Goal: Navigation & Orientation: Find specific page/section

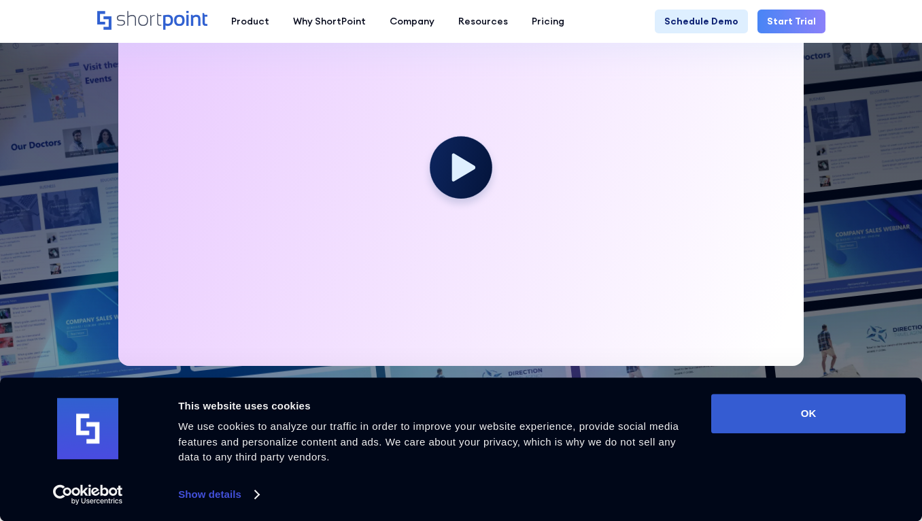
scroll to position [404, 0]
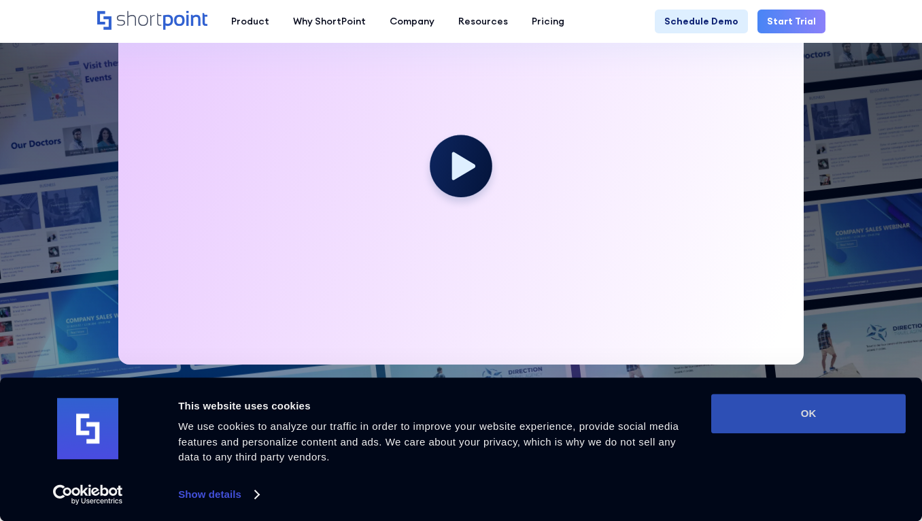
click at [798, 418] on button "OK" at bounding box center [808, 413] width 194 height 39
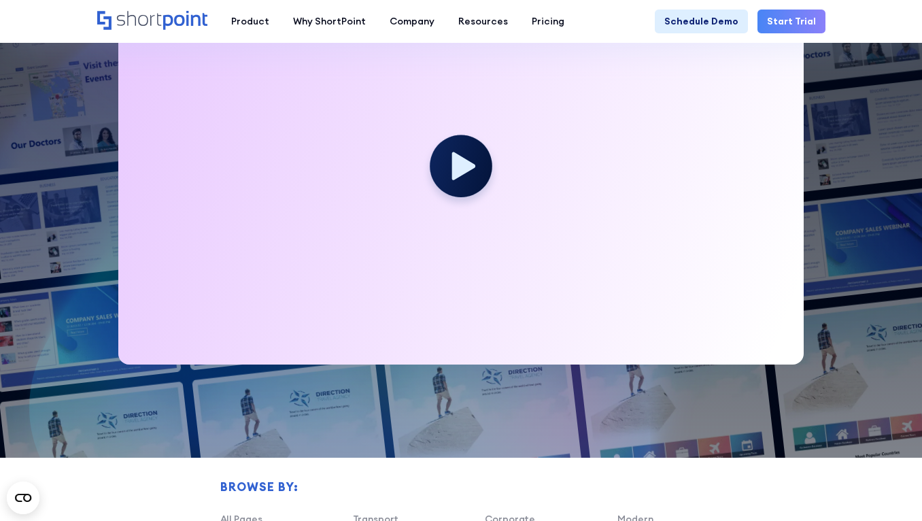
scroll to position [375, 0]
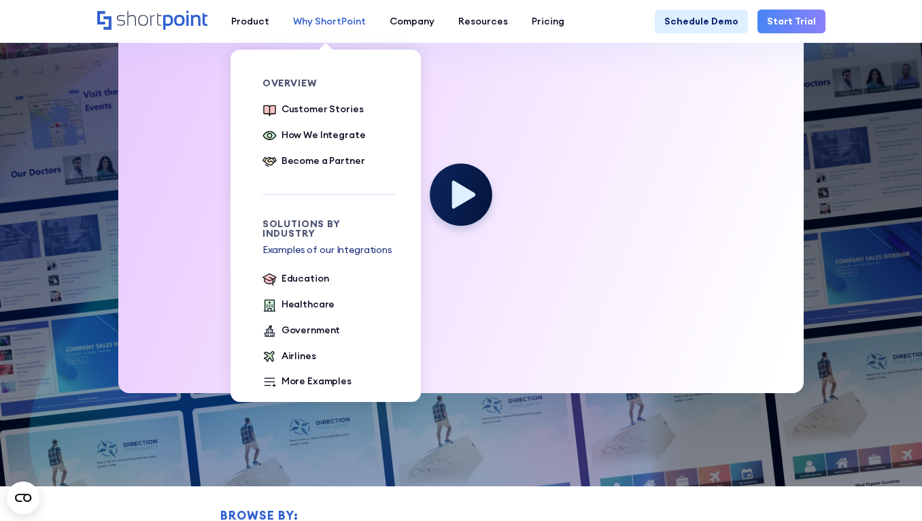
click at [302, 24] on div "Why ShortPoint" at bounding box center [329, 21] width 73 height 14
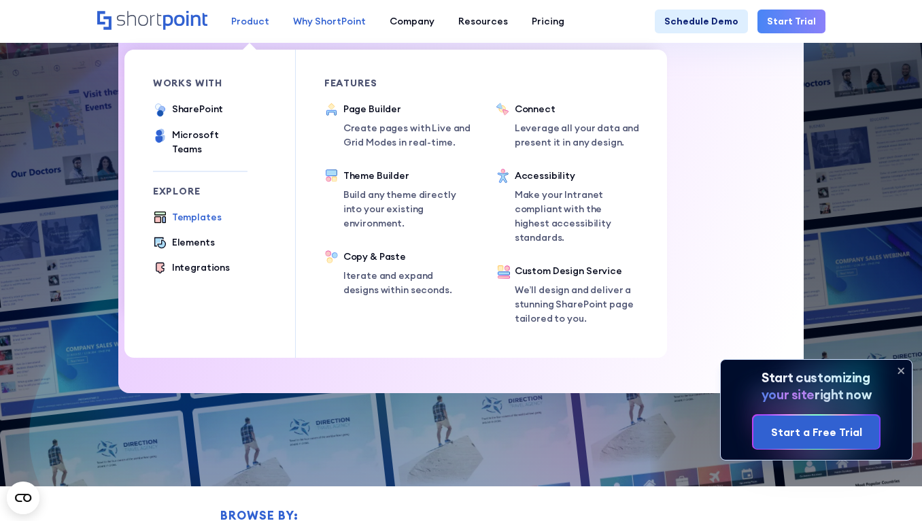
drag, startPoint x: 302, startPoint y: 24, endPoint x: 239, endPoint y: 21, distance: 63.3
click at [238, 21] on div "Product works with SharePoint Microsoft Teams SAP Explore Templates Elements In…" at bounding box center [398, 22] width 357 height 24
click at [189, 210] on div "Templates" at bounding box center [197, 217] width 50 height 14
click at [186, 197] on div "Explore Templates Elements Integrations" at bounding box center [200, 231] width 95 height 90
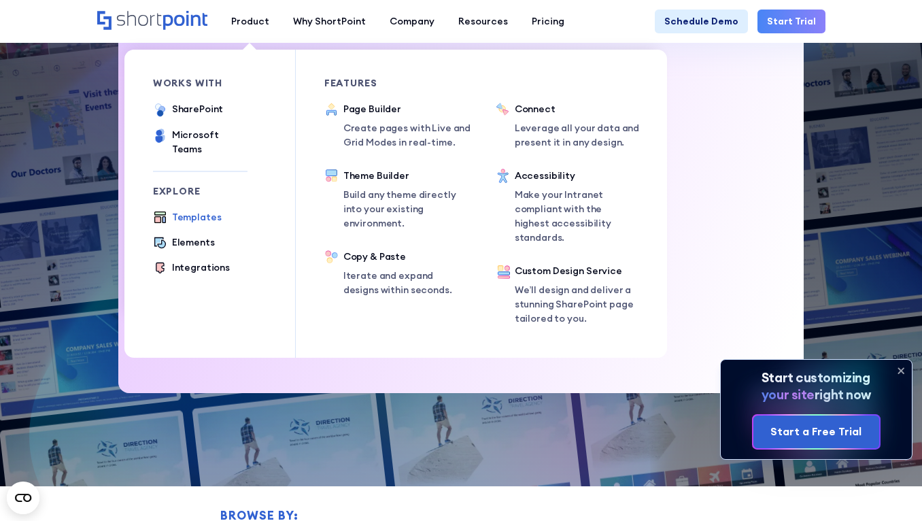
click at [169, 214] on ul "Templates Elements Integrations" at bounding box center [200, 243] width 95 height 66
click at [166, 210] on icon at bounding box center [160, 217] width 14 height 14
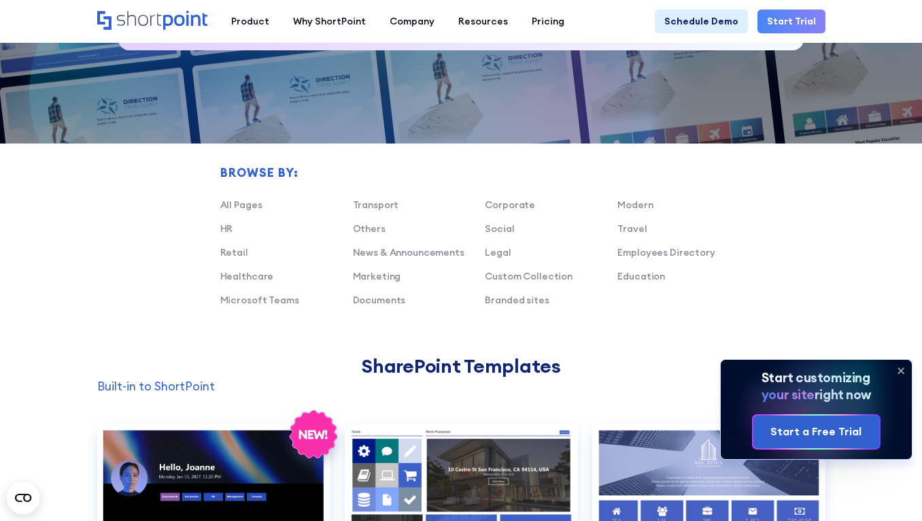
click at [700, 304] on div "Transport Corporate Modern HR Others Social Travel Retail News & Announcements …" at bounding box center [485, 257] width 530 height 119
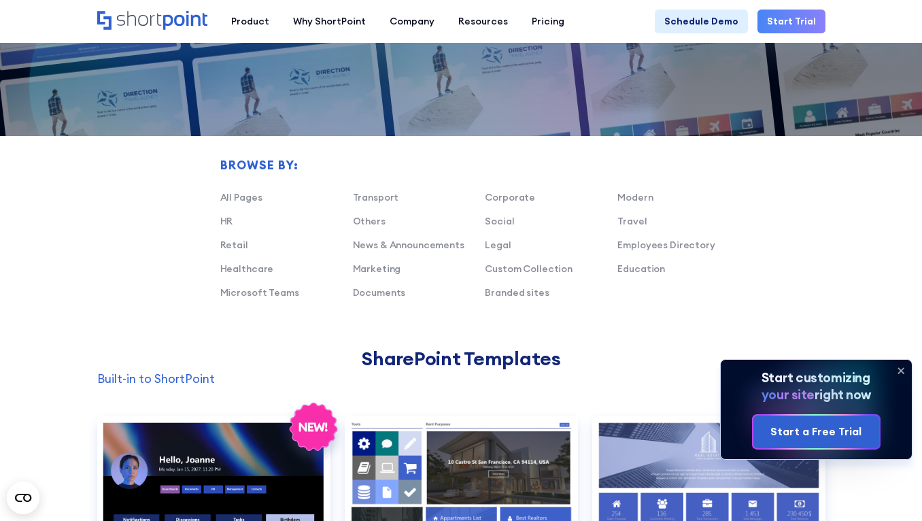
scroll to position [729, 0]
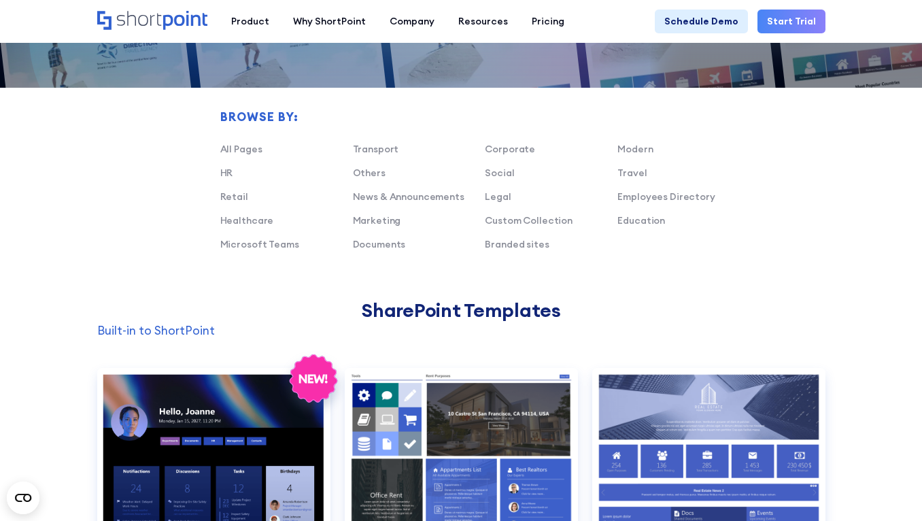
scroll to position [800, 0]
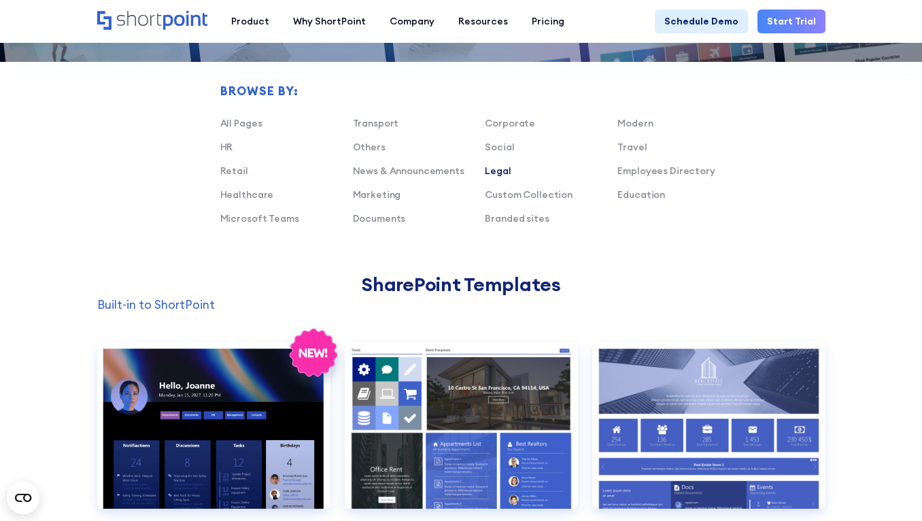
click at [505, 170] on link "Legal" at bounding box center [498, 171] width 26 height 12
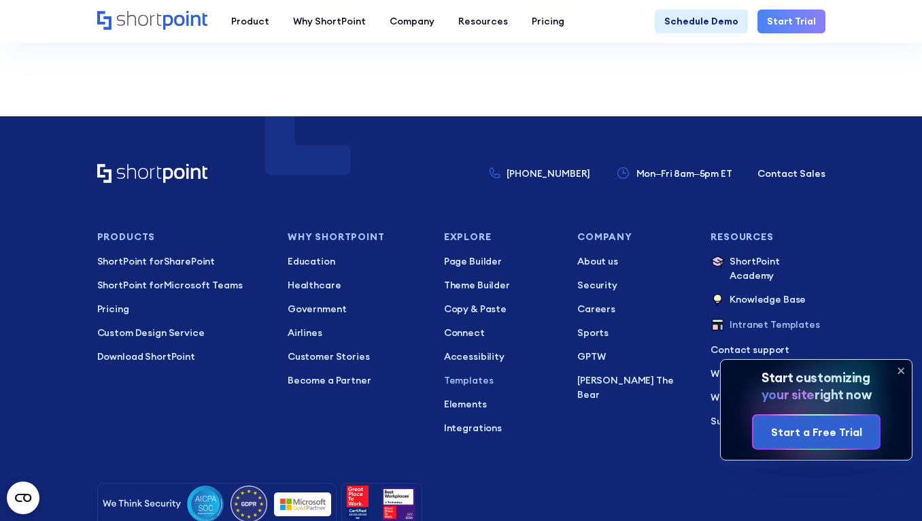
scroll to position [2905, 0]
